Goal: Check status

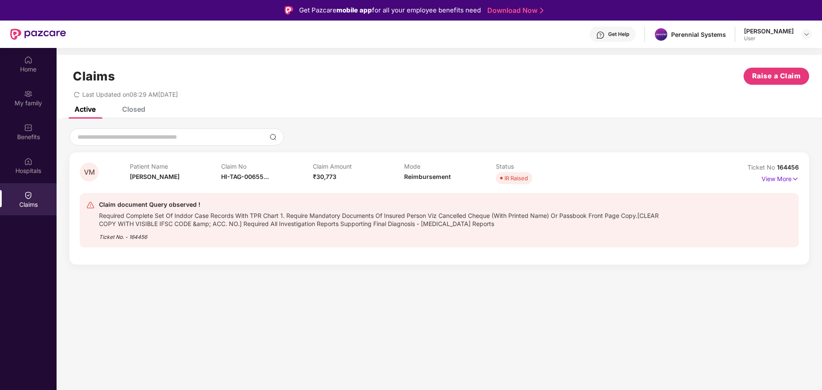
click at [519, 176] on div "IR Raised" at bounding box center [516, 178] width 24 height 9
drag, startPoint x: 592, startPoint y: 193, endPoint x: 632, endPoint y: 190, distance: 40.0
click at [592, 193] on div "Claim document Query observed ! Required Complete Set Of Inddor Case Records Wi…" at bounding box center [439, 220] width 719 height 54
click at [792, 177] on img at bounding box center [794, 178] width 7 height 9
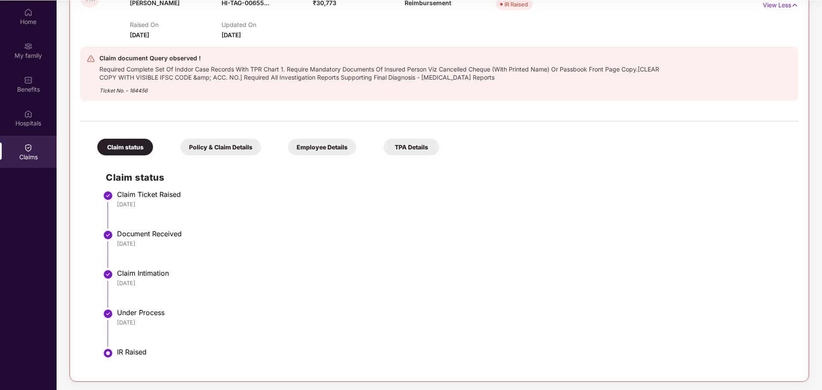
scroll to position [48, 0]
click at [222, 149] on div "Policy & Claim Details" at bounding box center [220, 146] width 81 height 17
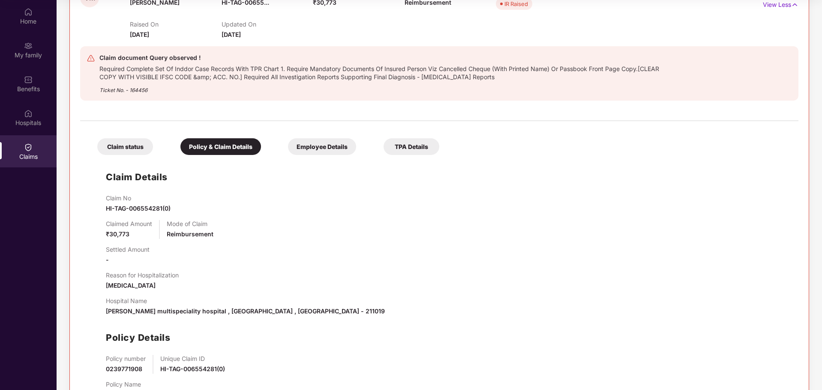
click at [328, 146] on div "Employee Details" at bounding box center [322, 146] width 68 height 17
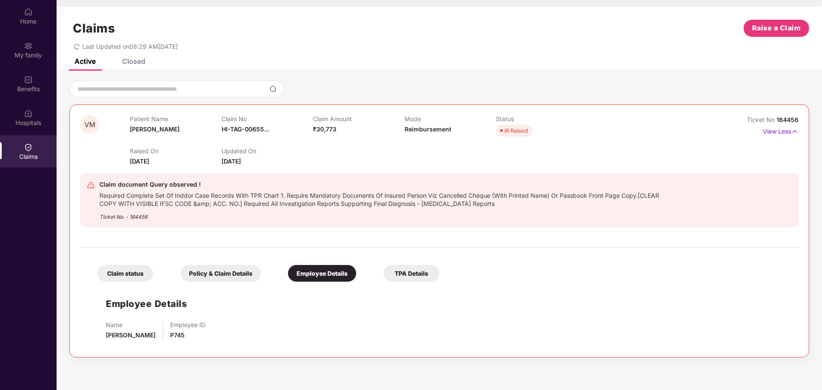
click at [405, 274] on div "TPA Details" at bounding box center [411, 273] width 56 height 17
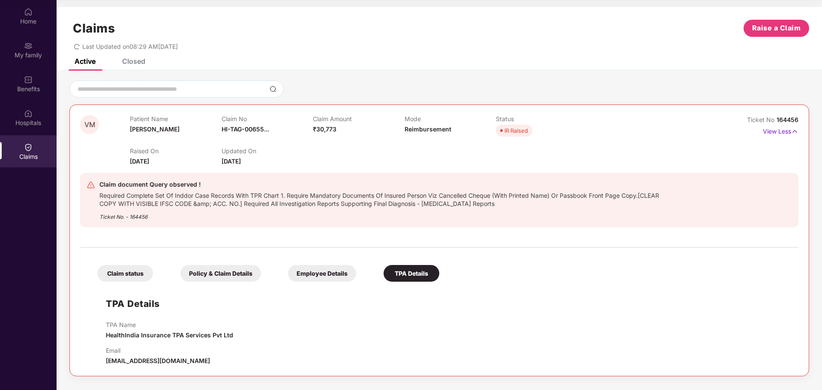
drag, startPoint x: 206, startPoint y: 361, endPoint x: 103, endPoint y: 367, distance: 103.8
click at [103, 367] on div "VM Patient Name [PERSON_NAME] Claim No HI-TAG-00655... Claim Amount ₹30,773 Mod…" at bounding box center [438, 241] width 739 height 272
copy span "[EMAIL_ADDRESS][DOMAIN_NAME]"
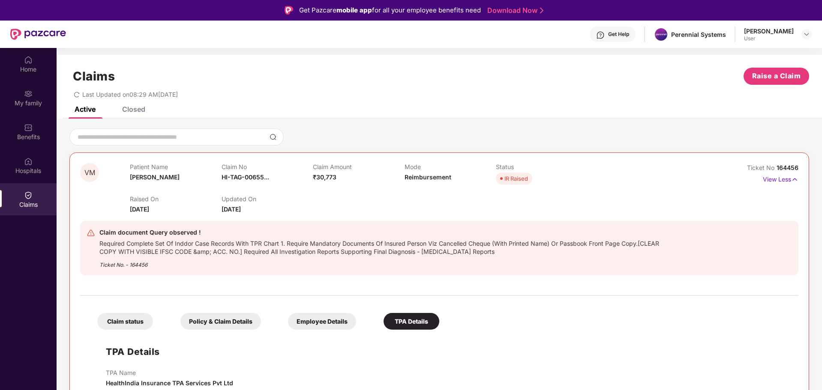
click at [421, 319] on div "TPA Details" at bounding box center [411, 321] width 56 height 17
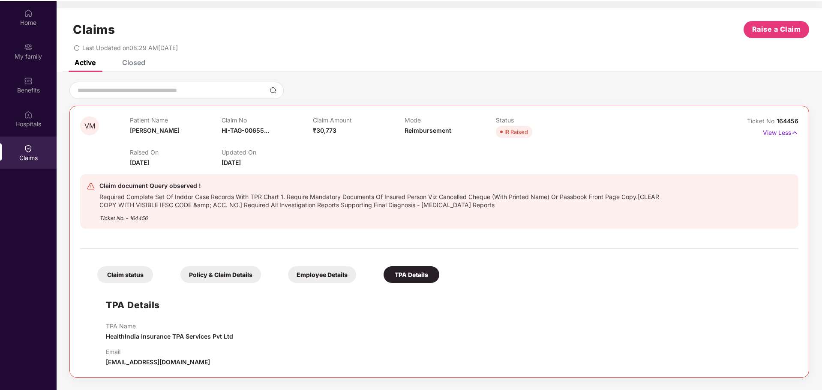
scroll to position [48, 0]
